Goal: Task Accomplishment & Management: Manage account settings

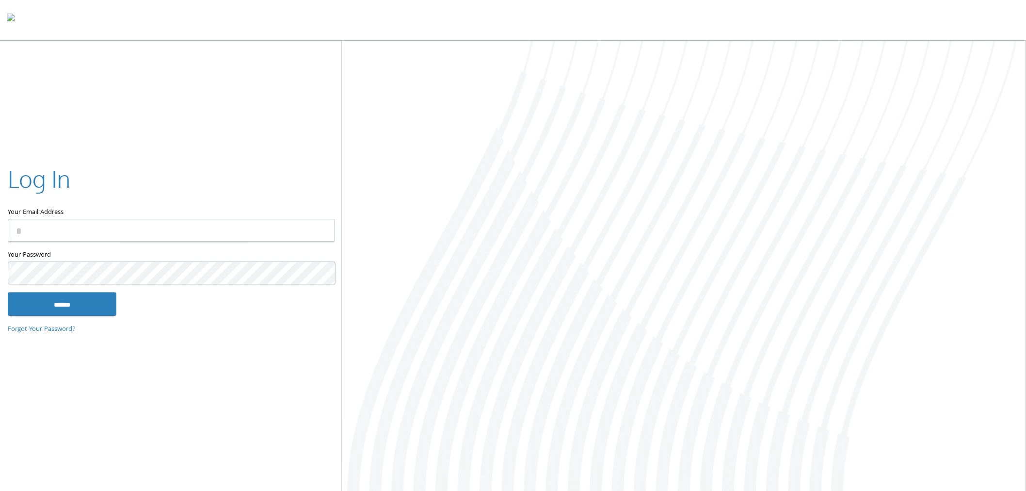
click at [117, 230] on input "Your Email Address" at bounding box center [171, 230] width 327 height 23
click at [83, 228] on input "Your Email Address" at bounding box center [171, 230] width 327 height 23
drag, startPoint x: 104, startPoint y: 191, endPoint x: 104, endPoint y: 197, distance: 6.3
click at [104, 191] on div "Log In" at bounding box center [171, 180] width 326 height 36
click at [89, 225] on input "Your Email Address" at bounding box center [171, 230] width 327 height 23
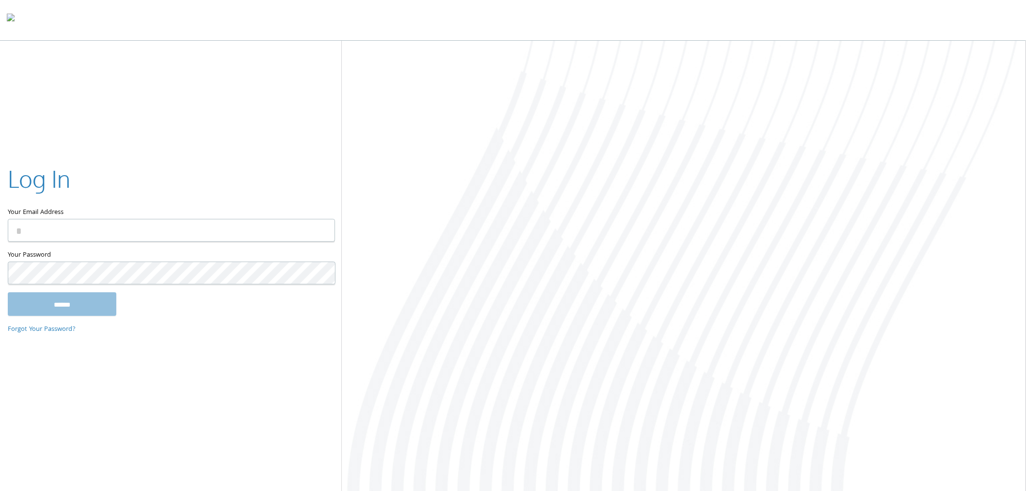
click at [40, 226] on input "Your Email Address" at bounding box center [171, 230] width 327 height 23
click at [148, 194] on div "Log In" at bounding box center [171, 180] width 326 height 36
click at [133, 229] on input "Your Email Address" at bounding box center [171, 230] width 327 height 23
click at [203, 240] on input "Your Email Address" at bounding box center [171, 230] width 327 height 23
click at [204, 239] on input "Your Email Address" at bounding box center [171, 230] width 327 height 23
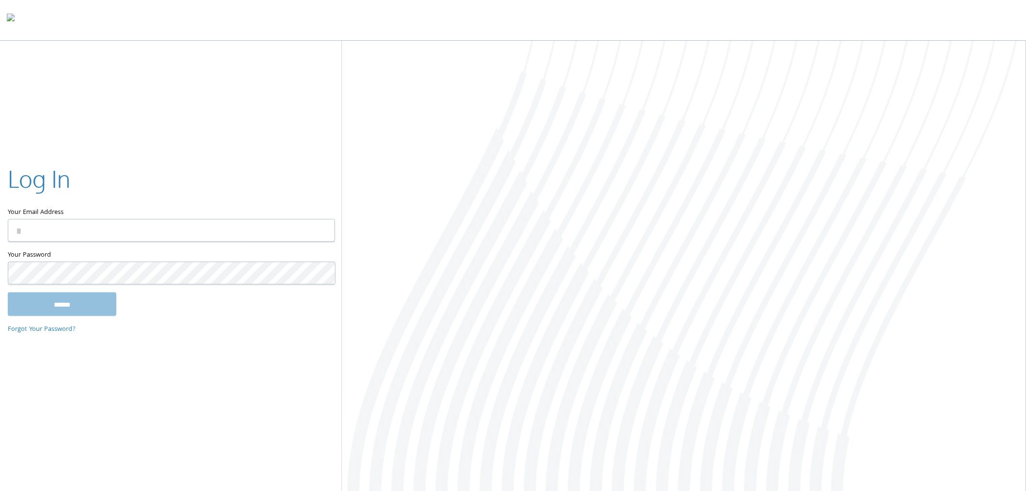
click at [576, 124] on div at bounding box center [684, 267] width 684 height 452
click at [180, 226] on input "Your Email Address" at bounding box center [171, 230] width 327 height 23
click at [175, 244] on div "Your Email Address" at bounding box center [171, 205] width 326 height 87
click at [175, 236] on input "Your Email Address" at bounding box center [171, 230] width 327 height 23
click at [175, 234] on input "Your Email Address" at bounding box center [171, 230] width 327 height 23
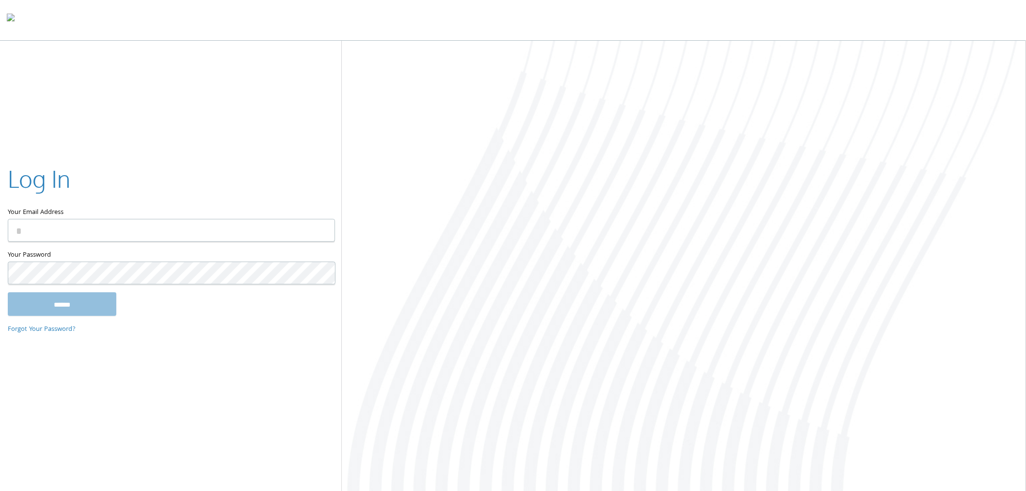
click at [175, 232] on input "Your Email Address" at bounding box center [171, 230] width 327 height 23
type input "**********"
click at [68, 301] on input "******" at bounding box center [62, 304] width 109 height 23
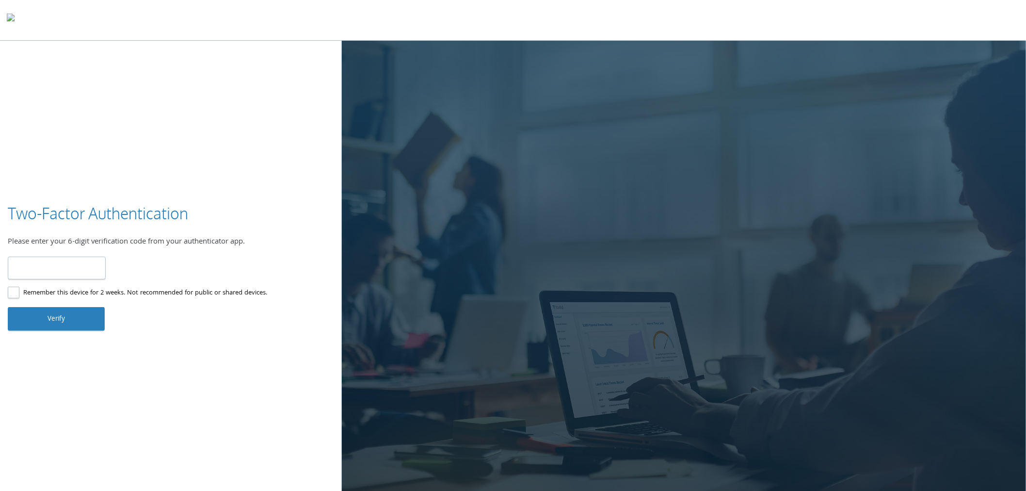
click at [46, 269] on input "number" at bounding box center [57, 268] width 98 height 23
paste input "******"
type input "******"
click at [55, 314] on button "Verify" at bounding box center [56, 318] width 97 height 23
